Goal: Task Accomplishment & Management: Manage account settings

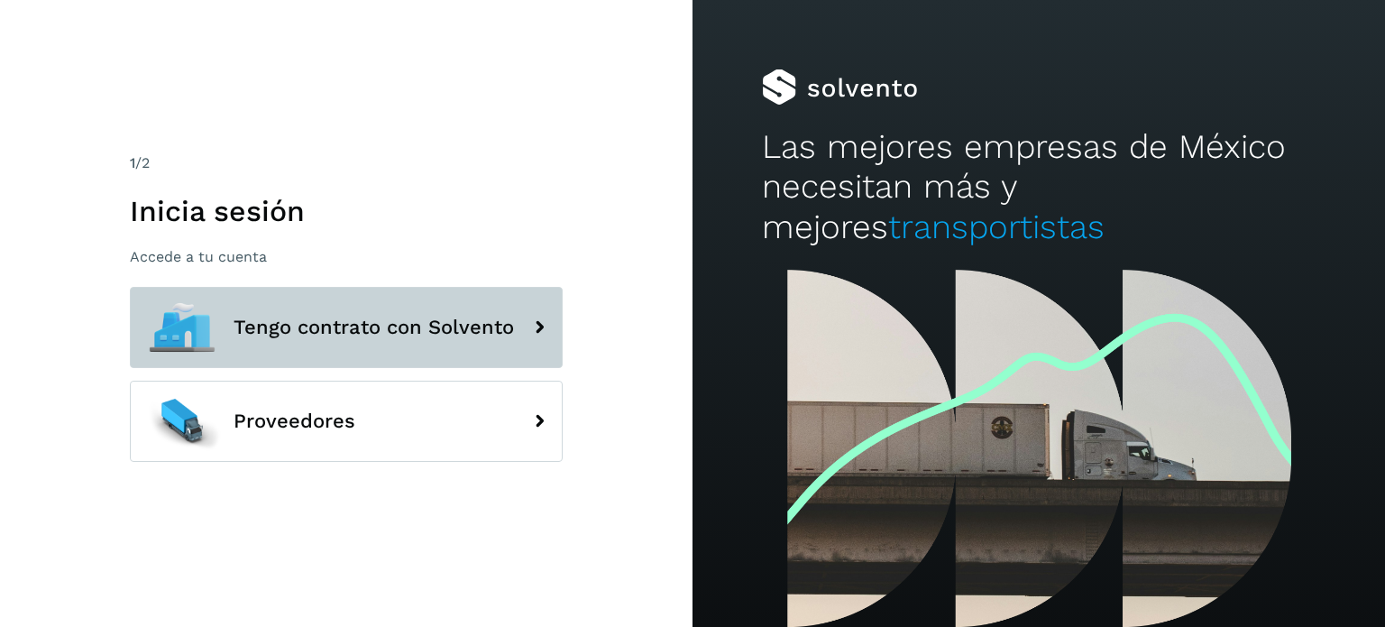
click at [433, 326] on span "Tengo contrato con Solvento" at bounding box center [374, 327] width 280 height 22
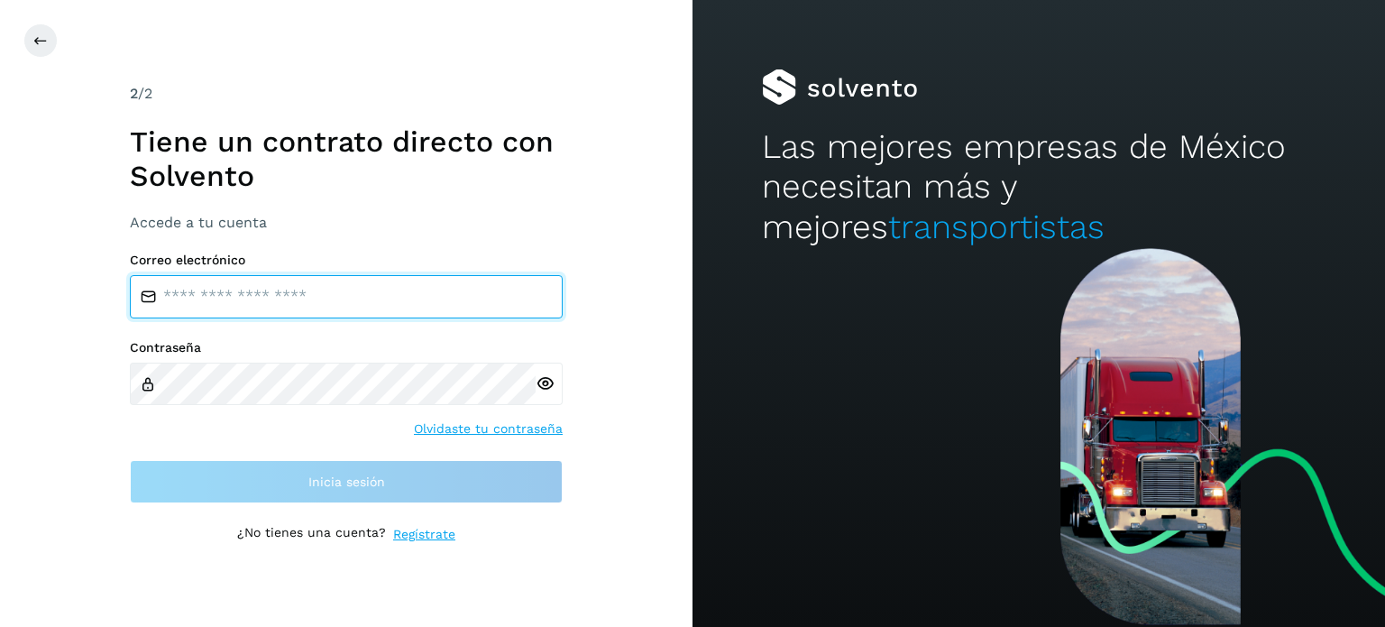
click at [405, 291] on input "email" at bounding box center [346, 296] width 433 height 43
type input "**********"
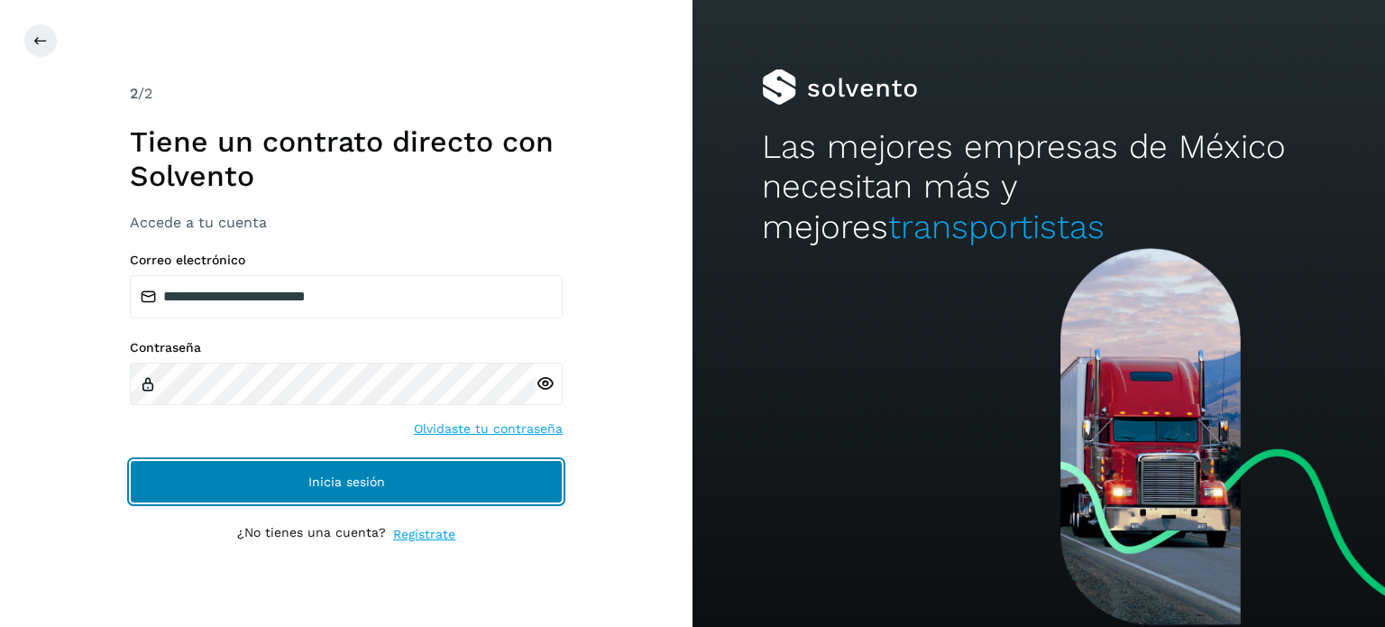
click at [314, 464] on button "Inicia sesión" at bounding box center [346, 481] width 433 height 43
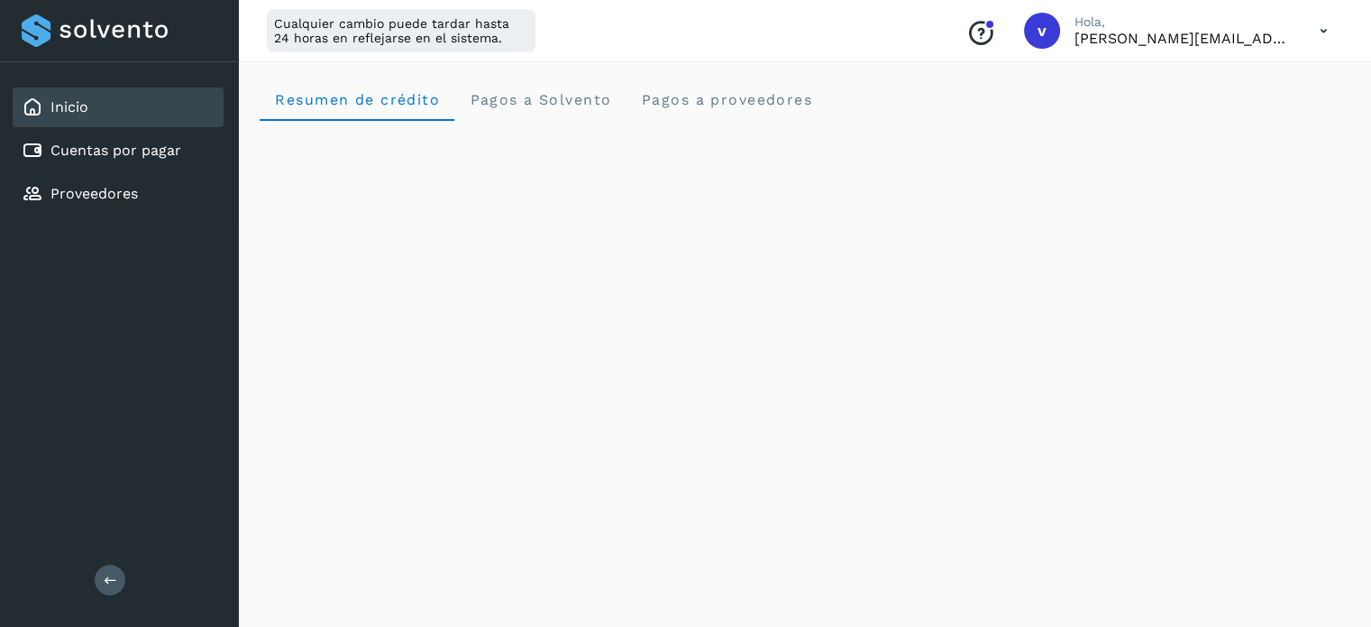
click at [1325, 31] on icon at bounding box center [1324, 31] width 37 height 37
click at [1194, 116] on div "Cerrar sesión" at bounding box center [1234, 116] width 215 height 34
